Goal: Task Accomplishment & Management: Manage account settings

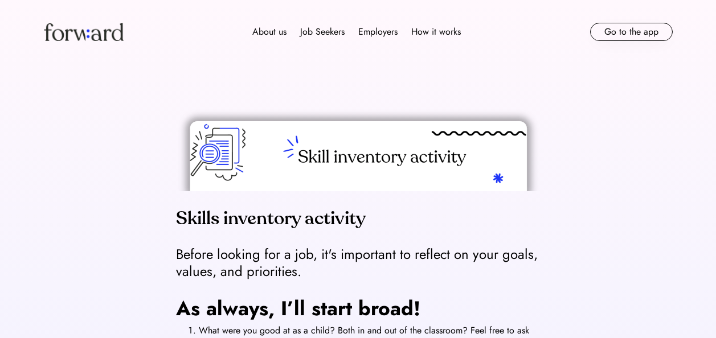
scroll to position [815, 0]
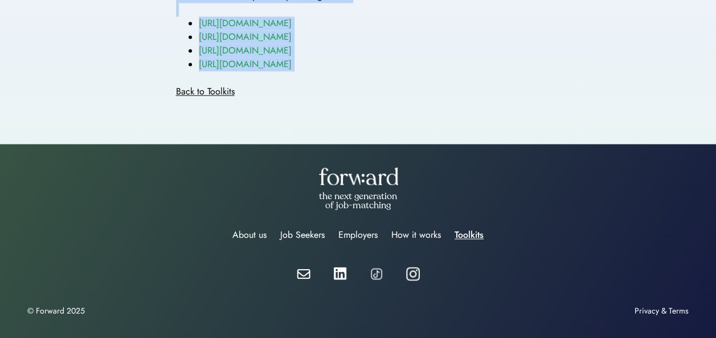
drag, startPoint x: 0, startPoint y: 0, endPoint x: 458, endPoint y: 102, distance: 469.0
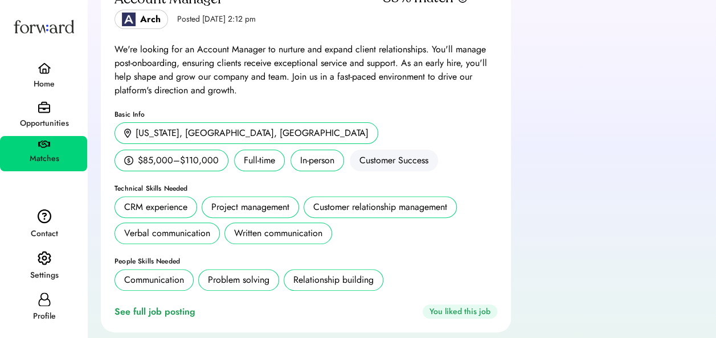
scroll to position [117, 0]
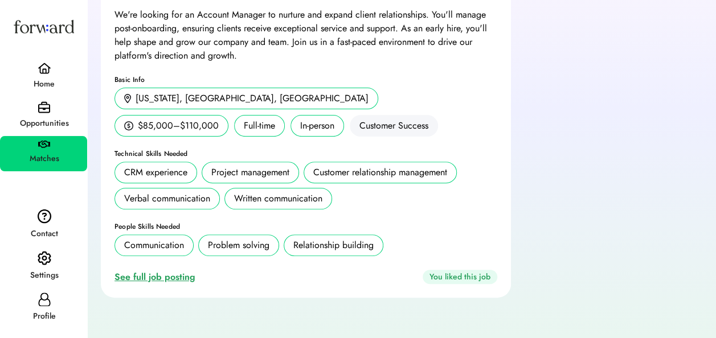
click at [176, 274] on div "See full job posting" at bounding box center [156, 277] width 85 height 14
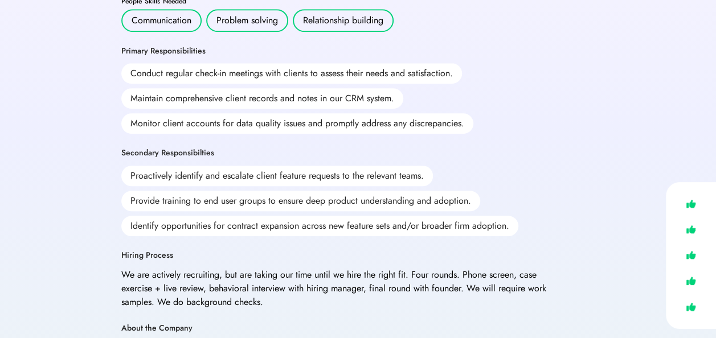
scroll to position [91, 0]
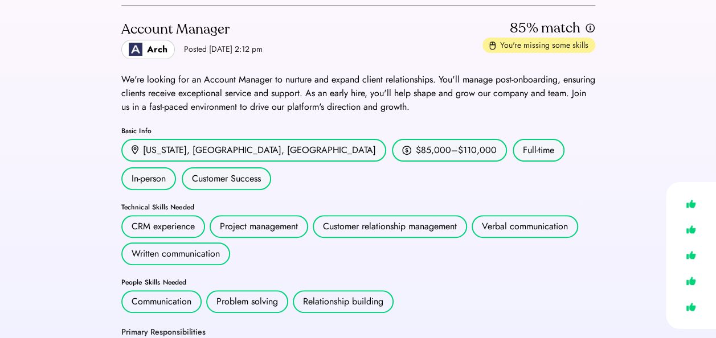
click at [377, 215] on div "Customer relationship management" at bounding box center [390, 226] width 154 height 23
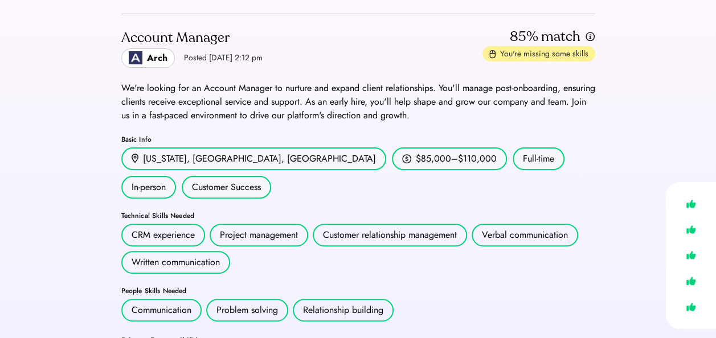
scroll to position [0, 0]
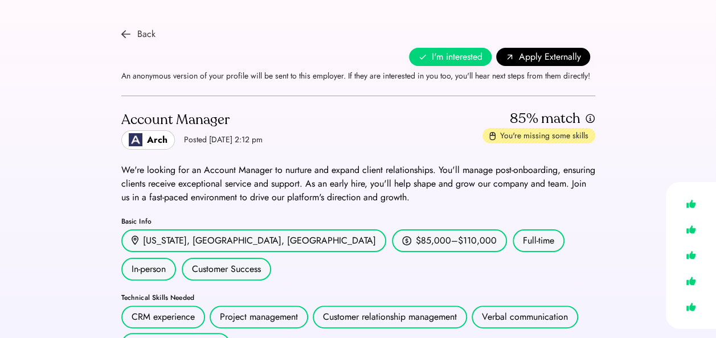
click at [130, 36] on div "Back" at bounding box center [138, 34] width 34 height 14
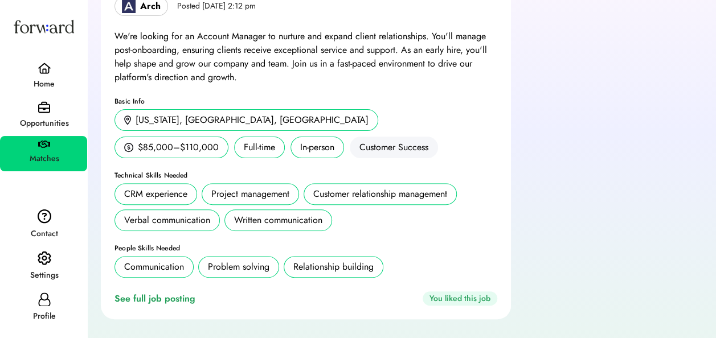
scroll to position [117, 0]
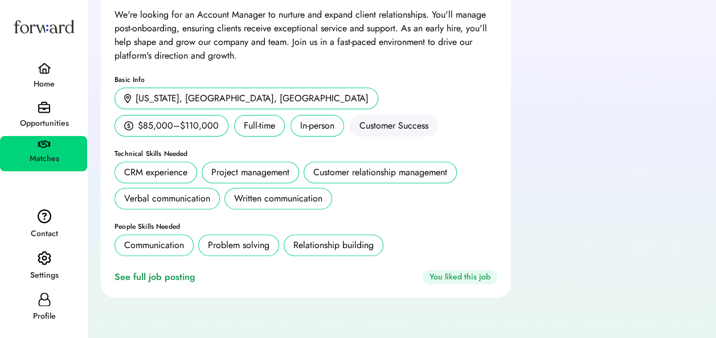
click at [44, 306] on div "Profile" at bounding box center [44, 316] width 86 height 21
select select "*******"
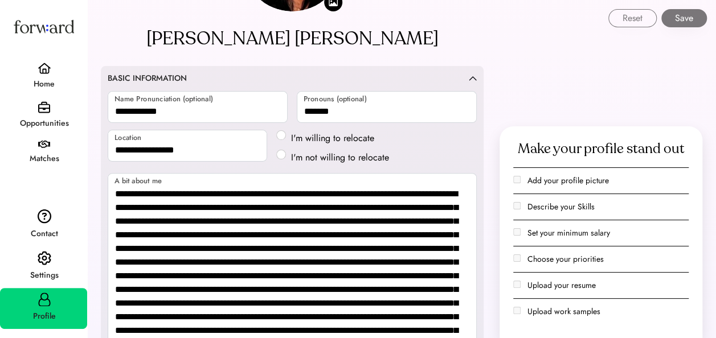
scroll to position [399, 0]
